Goal: Book appointment/travel/reservation

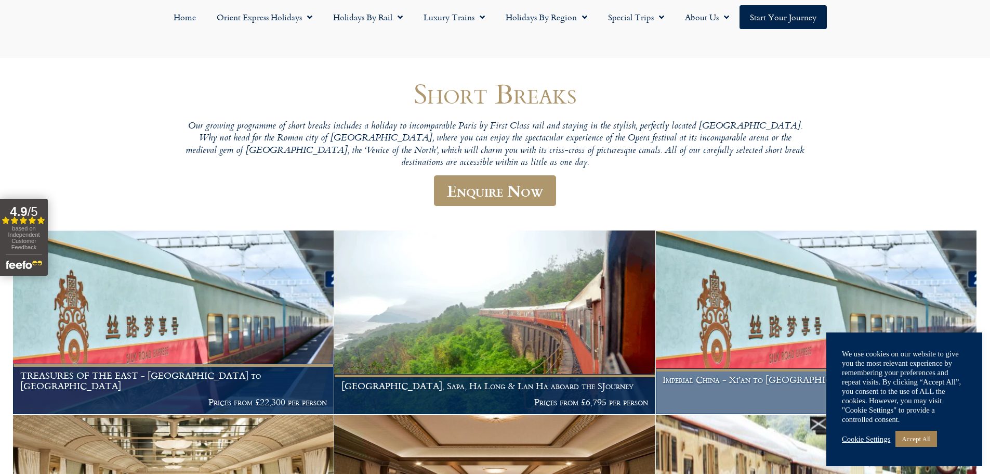
scroll to position [156, 0]
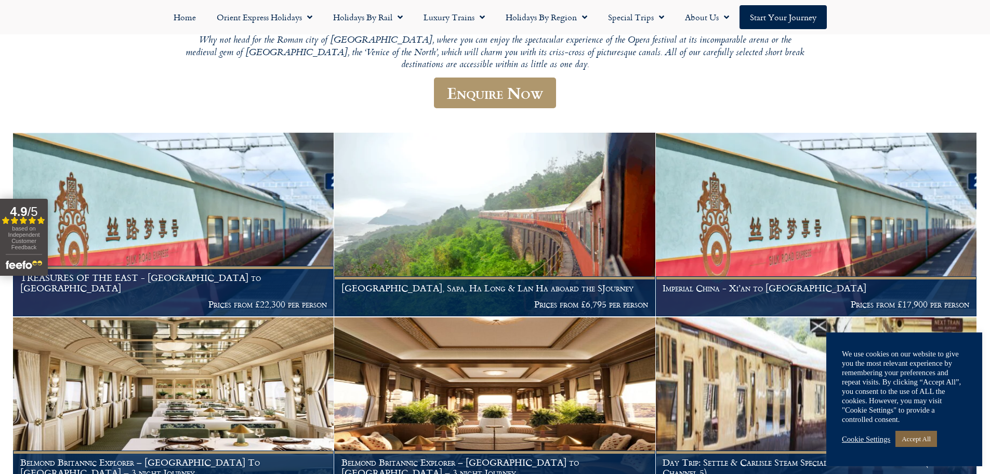
click at [934, 437] on link "Accept All" at bounding box center [917, 438] width 42 height 16
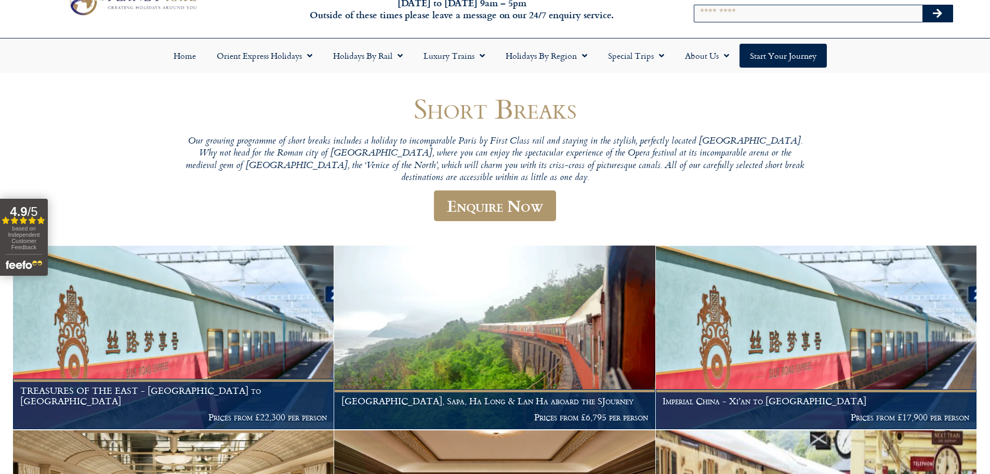
scroll to position [0, 0]
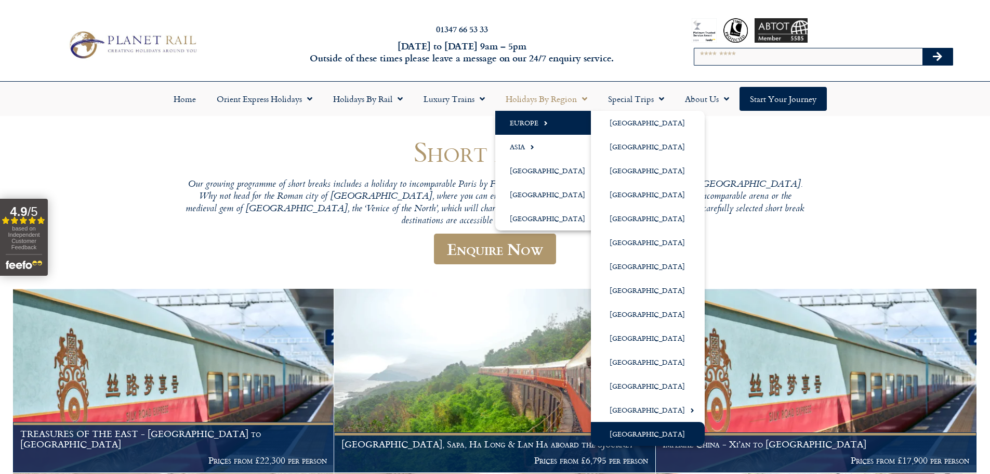
click at [649, 429] on link "[GEOGRAPHIC_DATA]" at bounding box center [648, 434] width 114 height 24
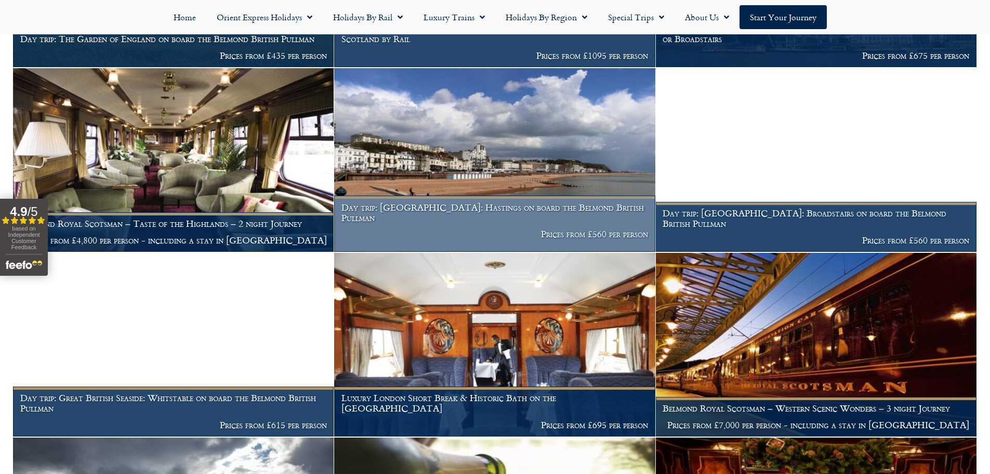
scroll to position [936, 0]
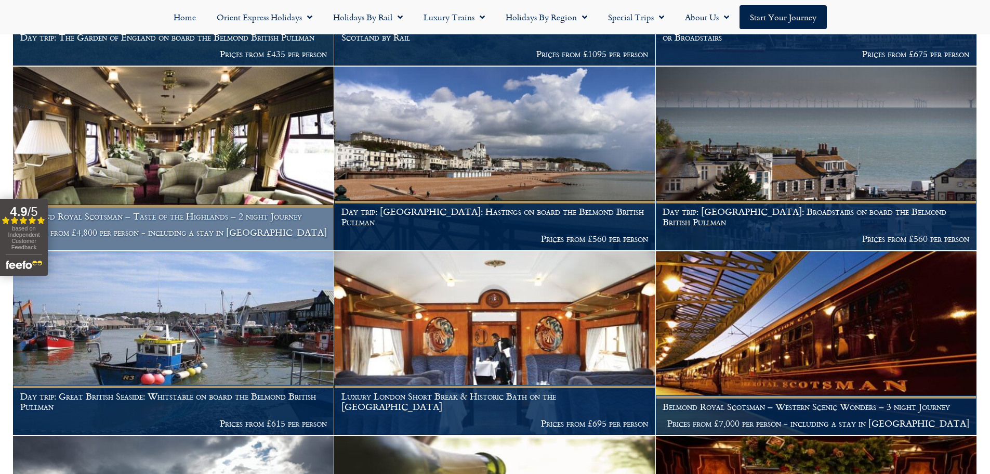
click at [239, 147] on img at bounding box center [173, 158] width 321 height 183
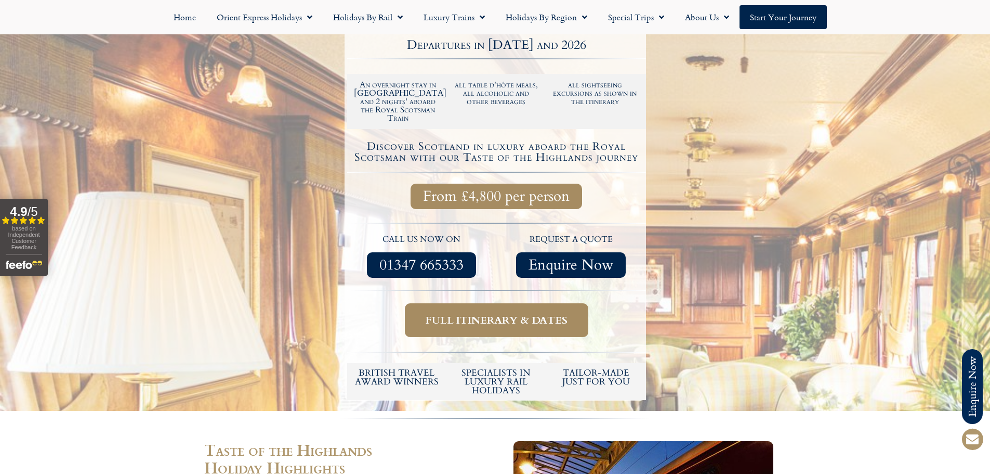
scroll to position [260, 0]
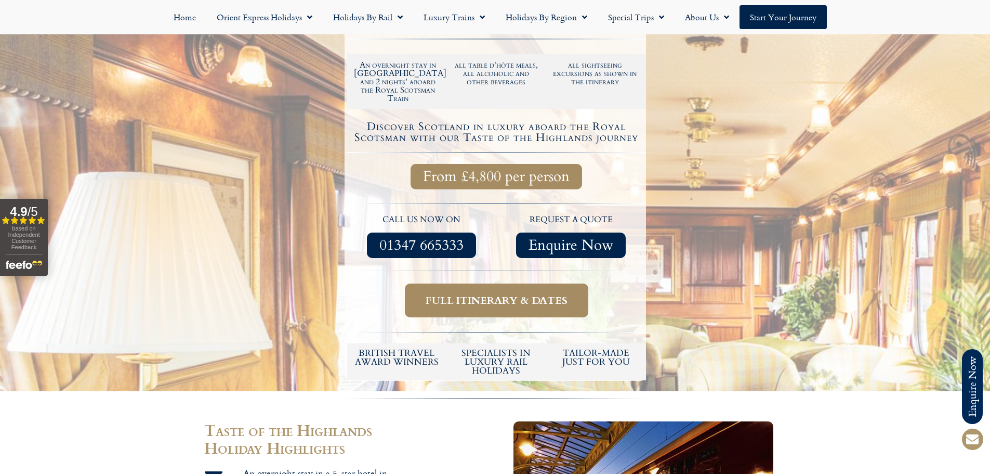
click at [557, 294] on span "Full itinerary & dates" at bounding box center [497, 300] width 142 height 13
click at [458, 294] on span "Full itinerary & dates" at bounding box center [497, 300] width 142 height 13
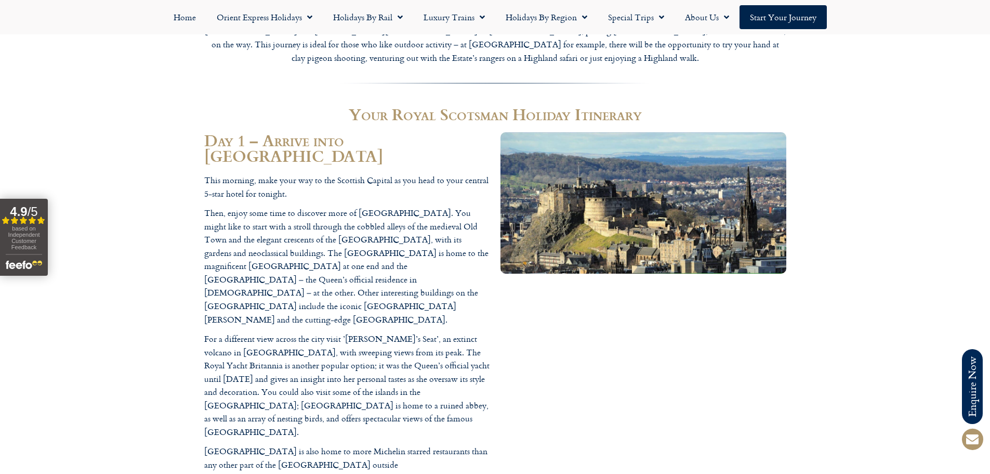
scroll to position [1195, 0]
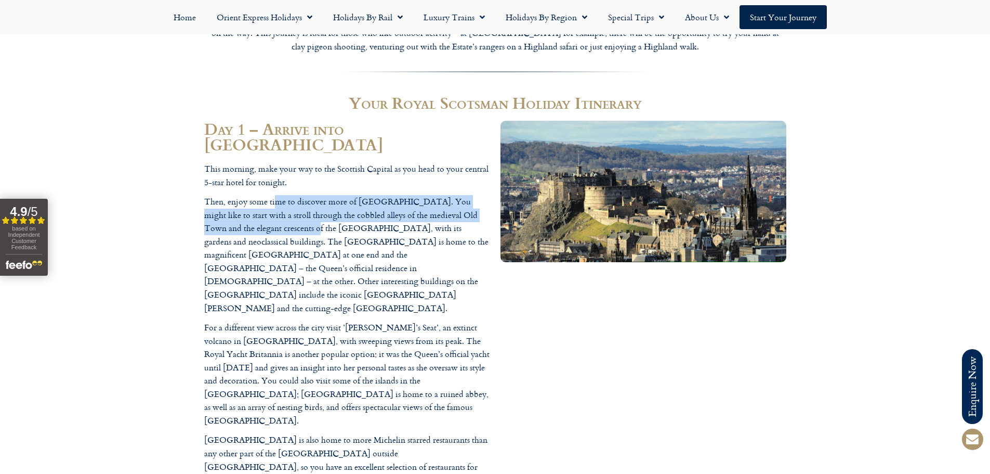
drag, startPoint x: 274, startPoint y: 180, endPoint x: 297, endPoint y: 202, distance: 31.6
click at [297, 202] on p "Then, enjoy some time to discover more of Edinburgh. You might like to start wi…" at bounding box center [347, 255] width 286 height 120
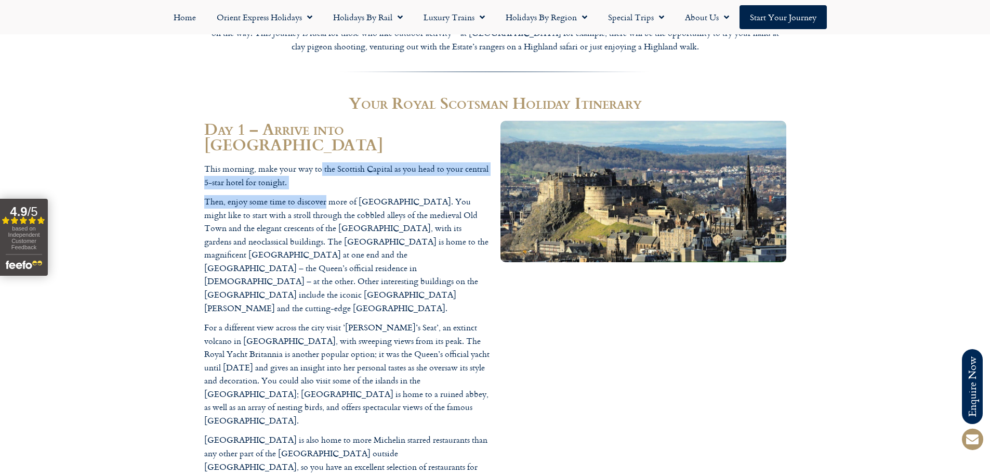
drag, startPoint x: 320, startPoint y: 147, endPoint x: 327, endPoint y: 169, distance: 23.3
click at [327, 169] on div "This morning, make your way to the Scottish Capital as you head to your central…" at bounding box center [347, 324] width 286 height 324
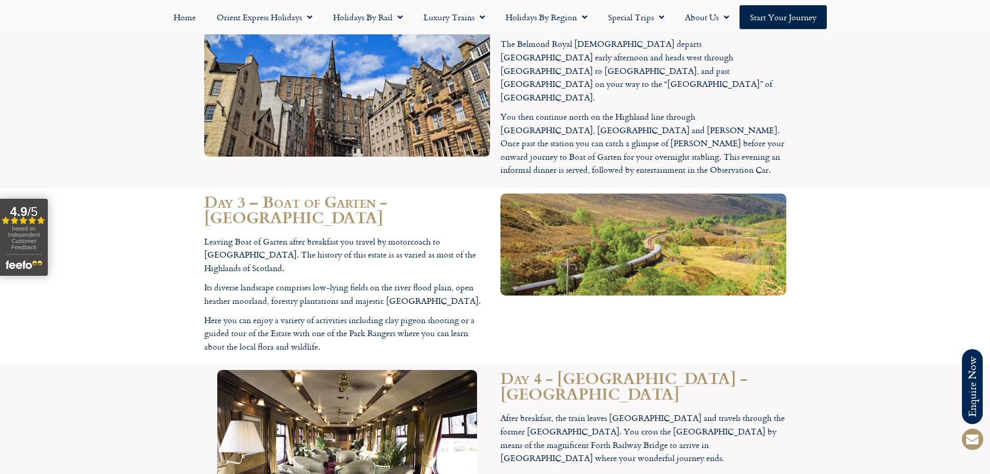
scroll to position [1611, 0]
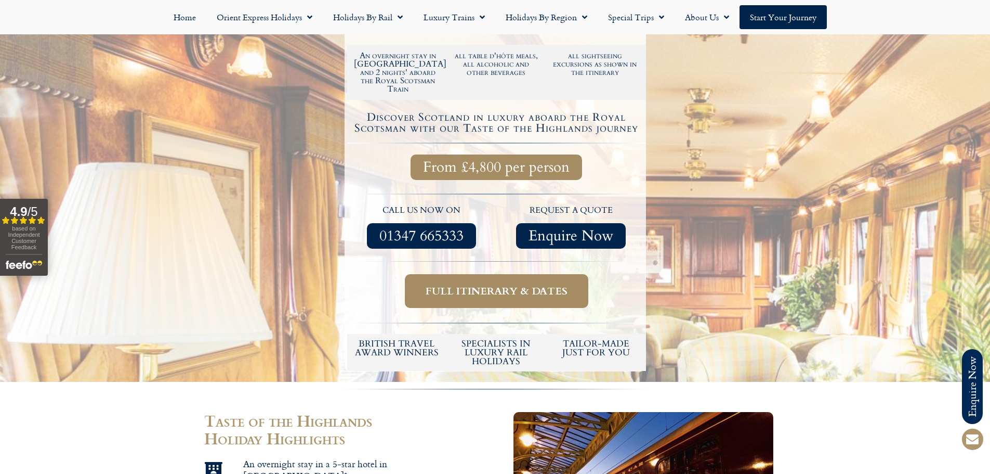
scroll to position [260, 0]
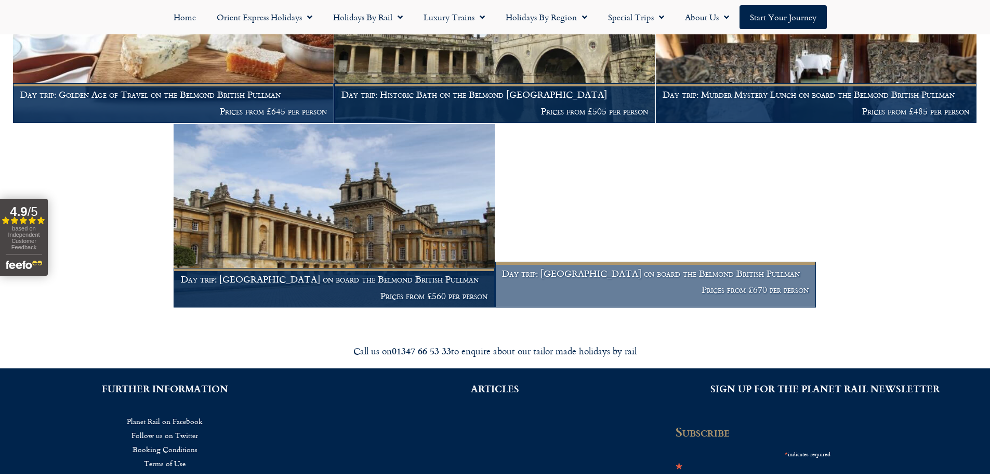
scroll to position [1819, 0]
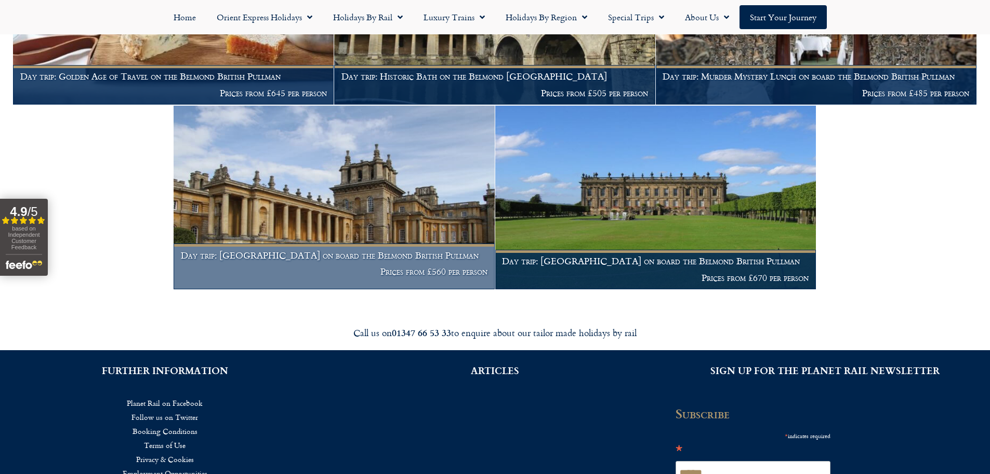
click at [396, 185] on img at bounding box center [334, 197] width 321 height 183
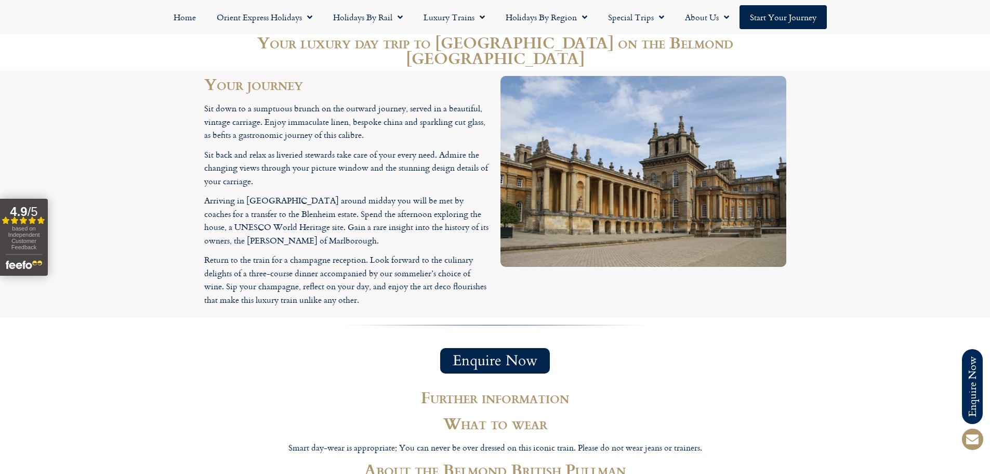
scroll to position [1144, 0]
